Goal: Check status: Check status

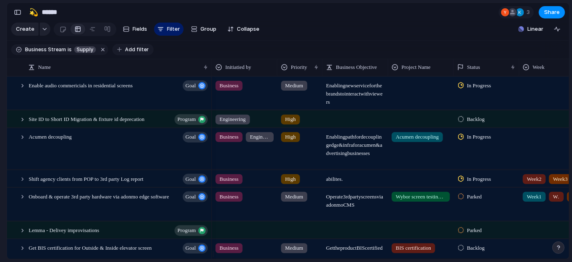
click at [117, 52] on div "button" at bounding box center [119, 49] width 5 height 5
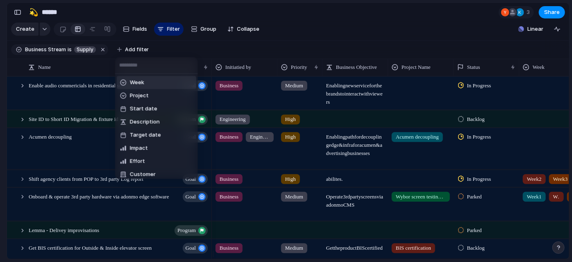
click at [155, 68] on input "text" at bounding box center [156, 65] width 83 height 16
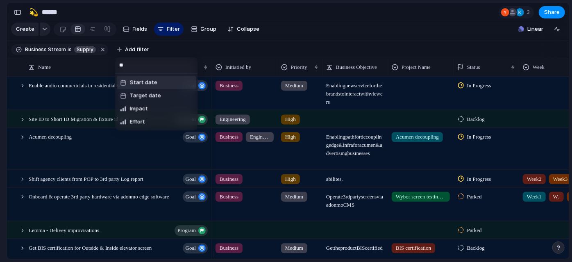
type input "*"
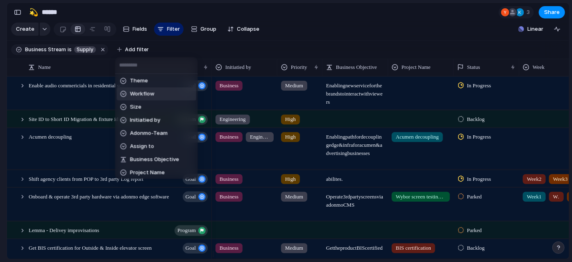
scroll to position [159, 0]
click at [142, 127] on li "Adonmo-Team" at bounding box center [156, 132] width 79 height 13
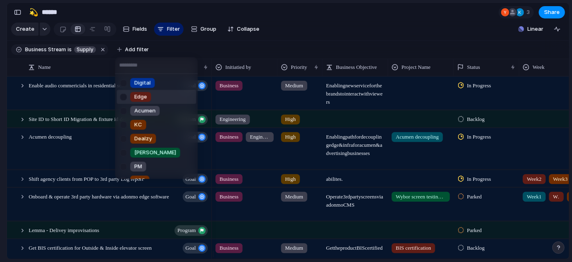
click at [125, 93] on div at bounding box center [123, 97] width 14 height 14
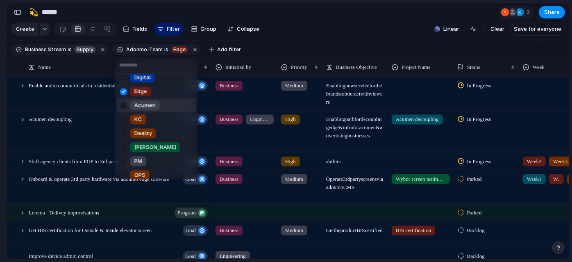
scroll to position [0, 0]
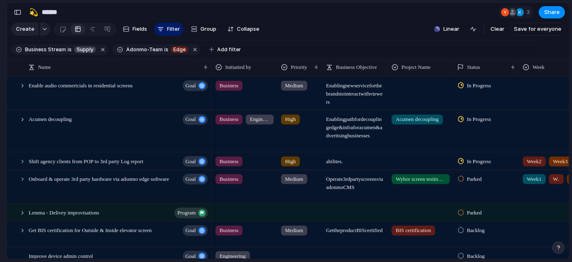
click at [219, 54] on div "Digital Edge Acumen KC Dealzy [PERSON_NAME] PM OPS No Adonmo-Team" at bounding box center [286, 131] width 572 height 262
click at [219, 53] on span "Add filter" at bounding box center [229, 49] width 24 height 7
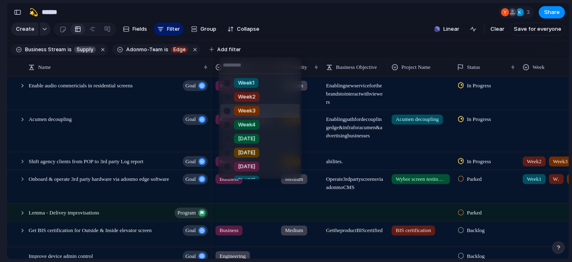
scroll to position [79, 0]
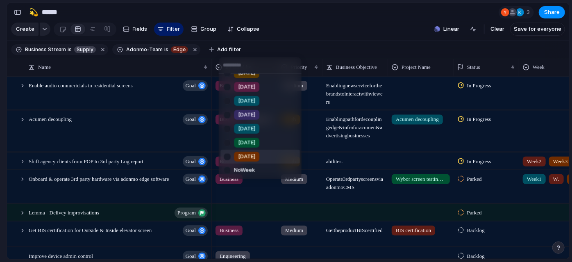
click at [228, 154] on div at bounding box center [227, 157] width 14 height 14
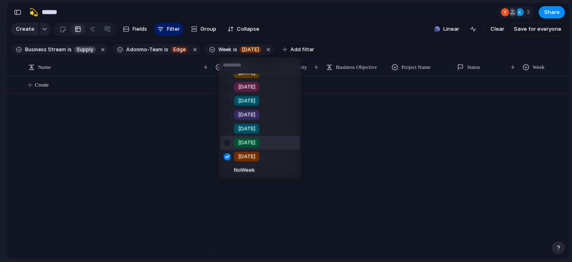
click at [228, 143] on div at bounding box center [227, 143] width 14 height 14
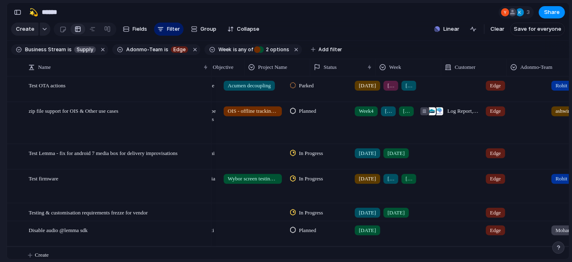
scroll to position [0, 0]
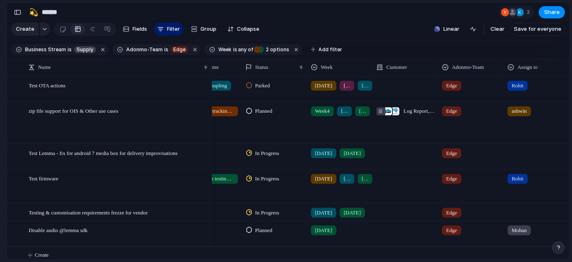
click at [259, 90] on span "Parked" at bounding box center [262, 86] width 15 height 8
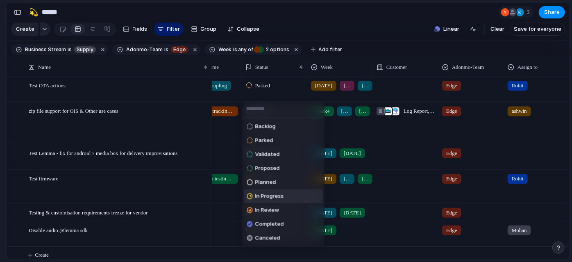
click at [305, 197] on li "In Progress" at bounding box center [283, 196] width 79 height 14
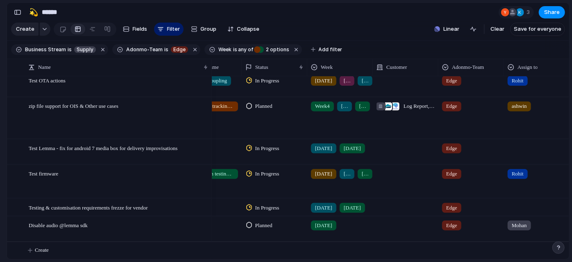
click at [344, 224] on div "[DATE]" at bounding box center [340, 223] width 65 height 14
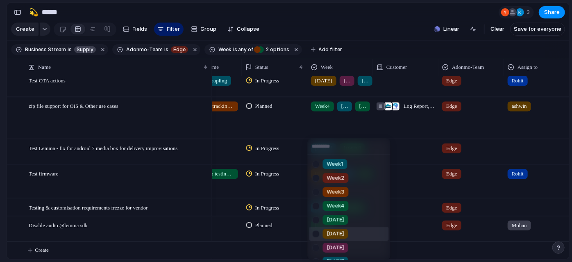
scroll to position [66, 0]
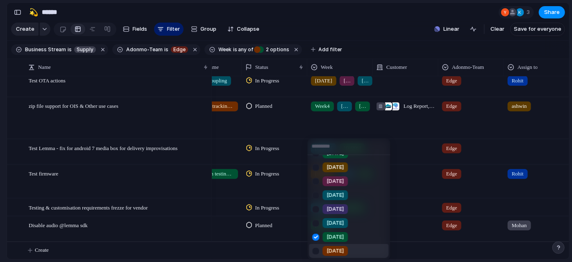
click at [332, 246] on div "[DATE]" at bounding box center [335, 251] width 25 height 10
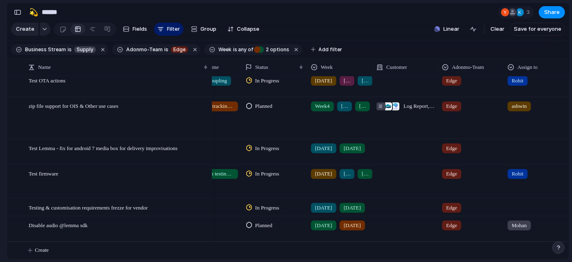
click at [0, 103] on section "🛠️ Sprint Plan Projects 🍎 June- Digital Plan 🧊 July Test 🤖 Week2 🍎 July- Supply…" at bounding box center [45, 127] width 90 height 127
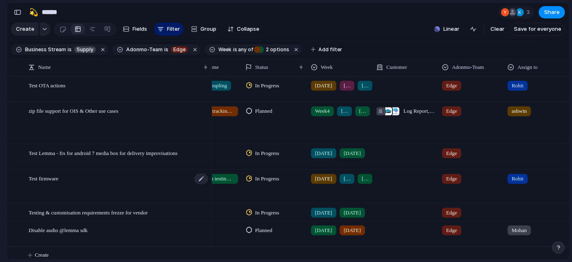
scroll to position [0, 0]
click at [177, 53] on span "Edge" at bounding box center [179, 49] width 12 height 7
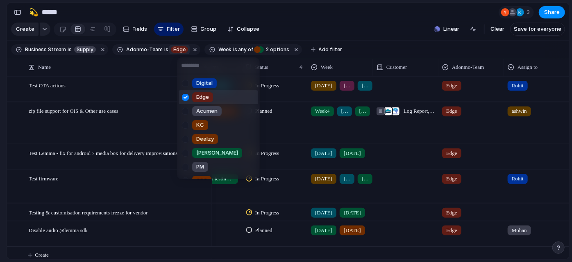
click at [178, 96] on ul "Digital Edge Acumen KC Dealzy [PERSON_NAME] PM OPS No Adonmo-Team" at bounding box center [218, 126] width 83 height 105
click at [186, 78] on div at bounding box center [185, 83] width 14 height 14
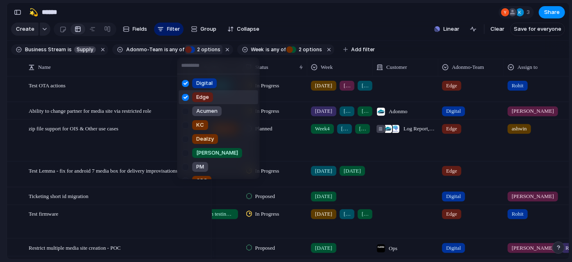
click at [185, 95] on div at bounding box center [185, 97] width 14 height 14
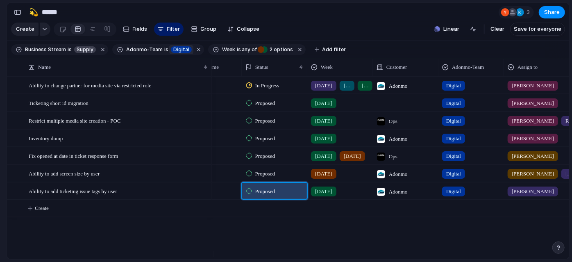
click at [270, 195] on span "Proposed" at bounding box center [265, 191] width 20 height 8
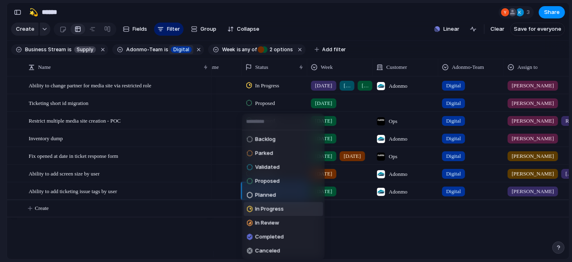
click at [262, 208] on span "In Progress" at bounding box center [269, 209] width 29 height 8
